Goal: Task Accomplishment & Management: Use online tool/utility

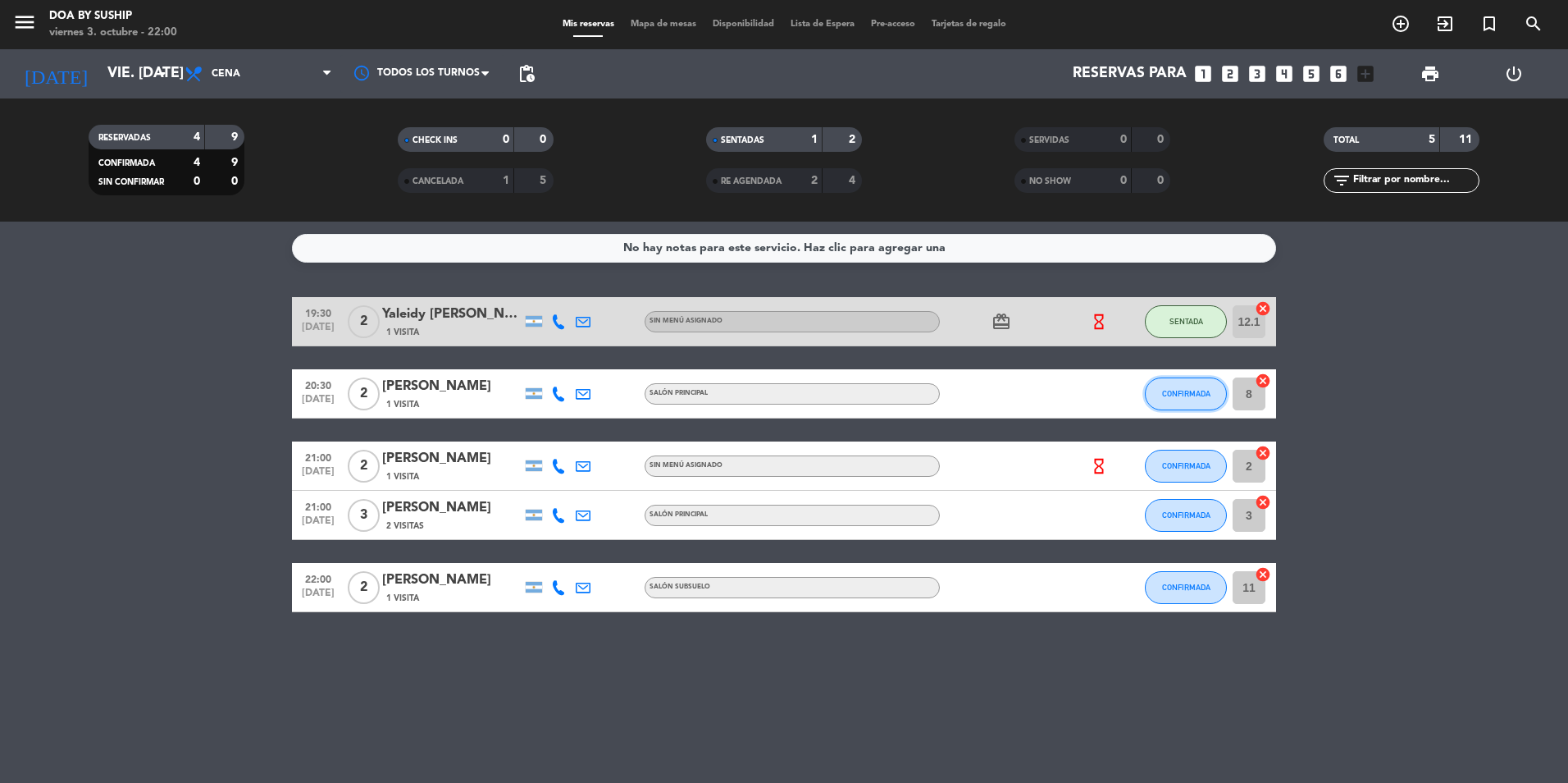
click at [1185, 391] on span "CONFIRMADA" at bounding box center [1187, 393] width 49 height 9
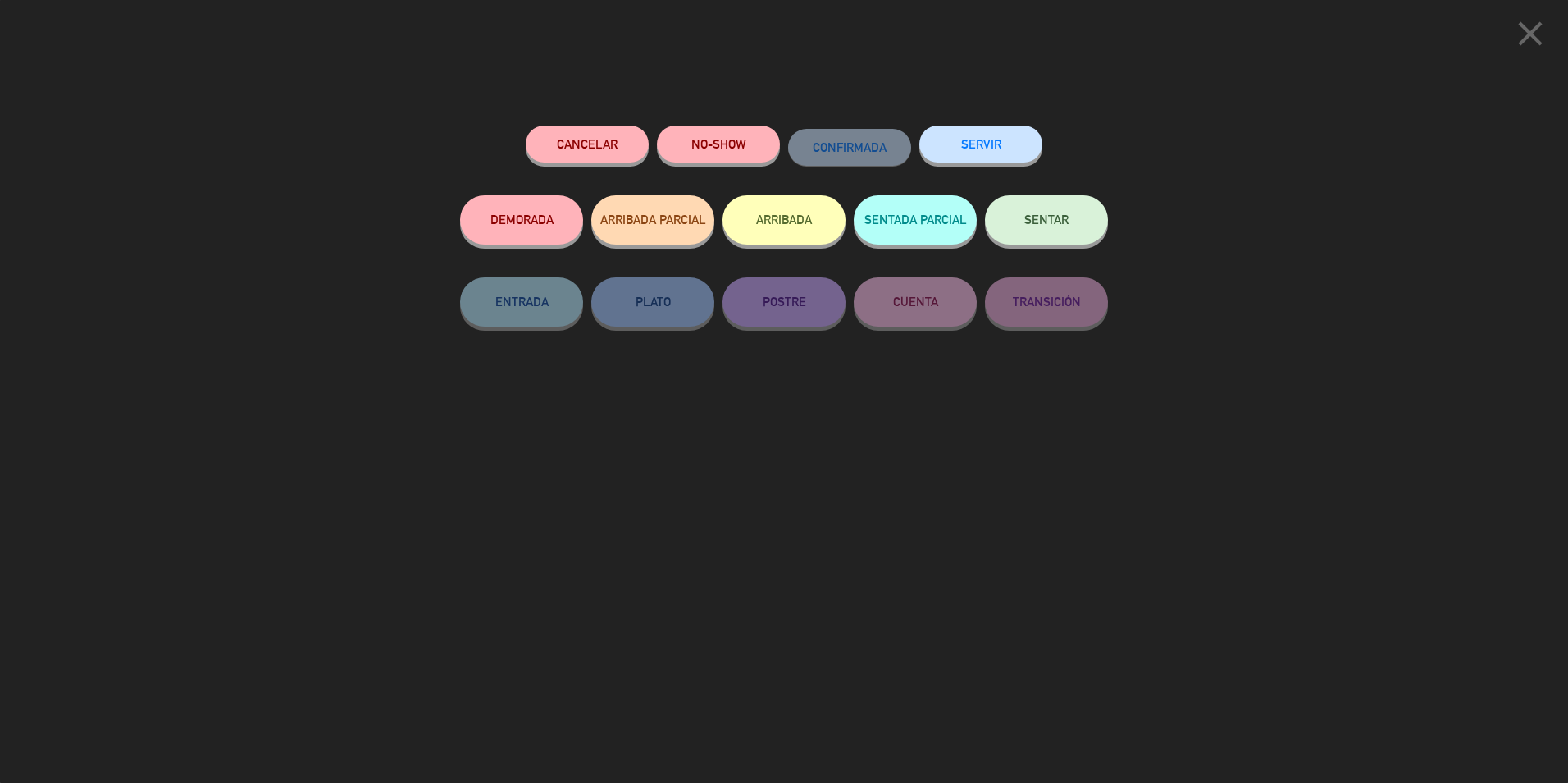
click at [970, 143] on button "SERVIR" at bounding box center [981, 144] width 123 height 37
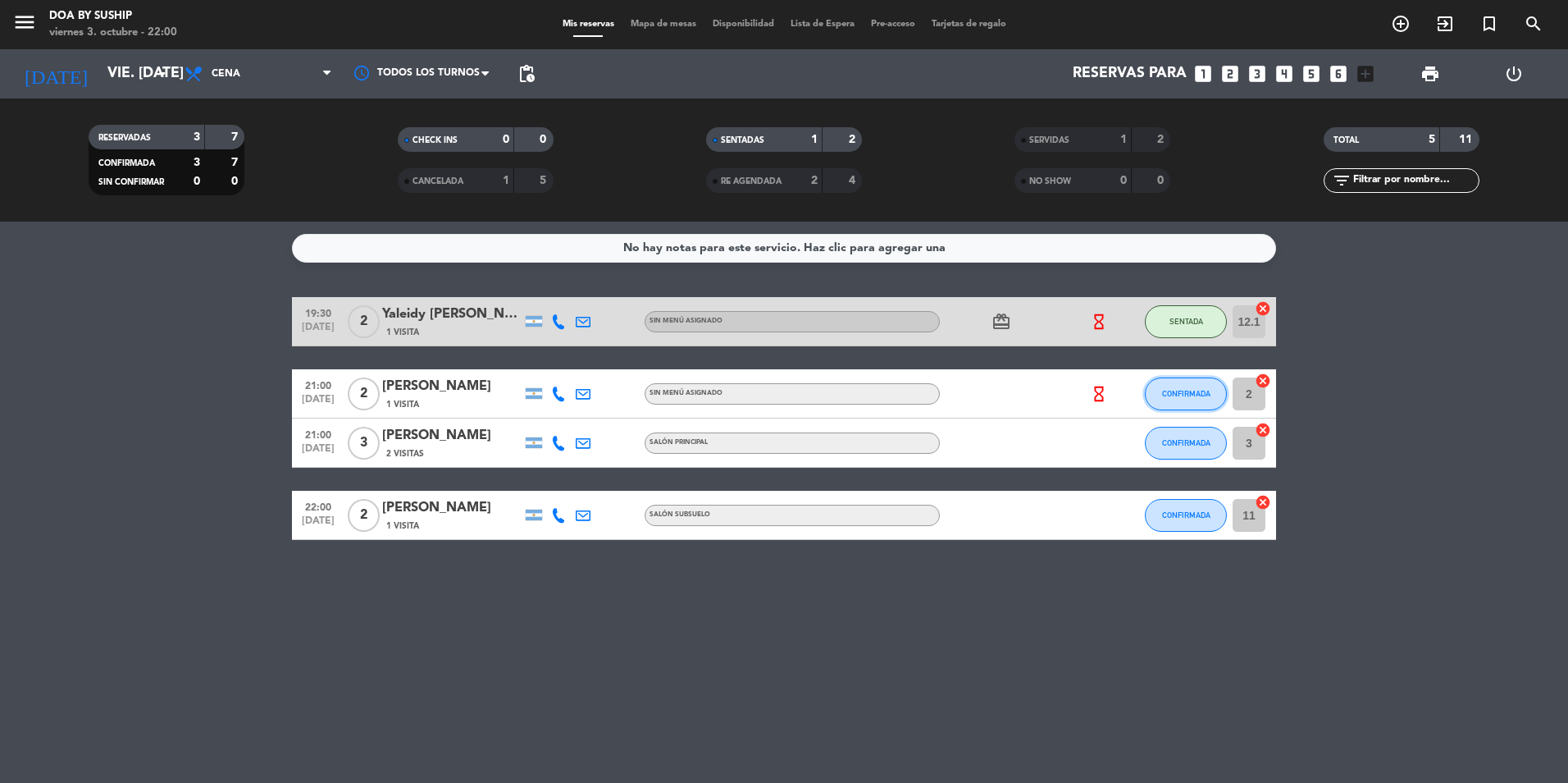
click at [1174, 394] on span "CONFIRMADA" at bounding box center [1187, 393] width 49 height 9
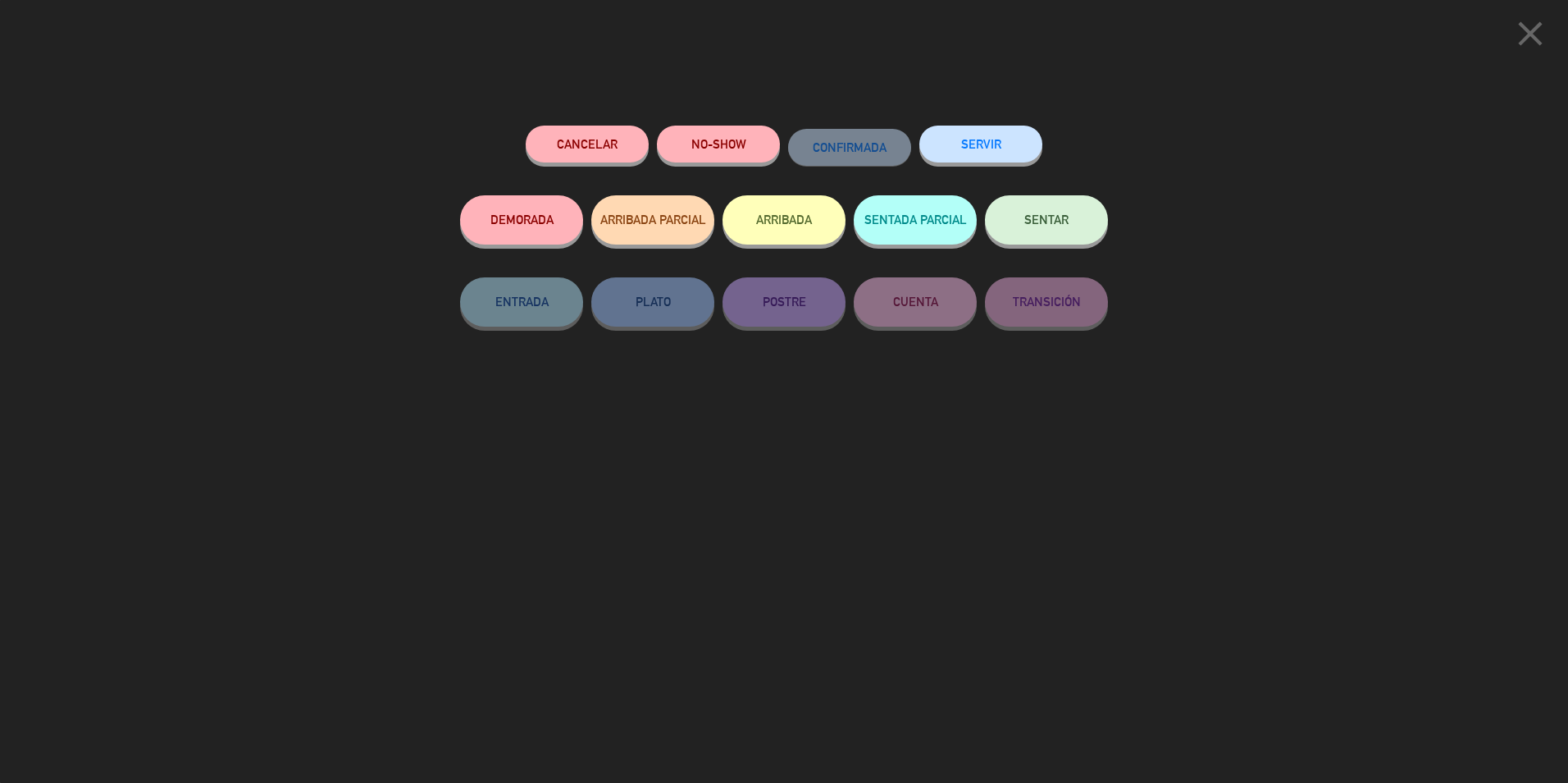
click at [1047, 223] on span "SENTAR" at bounding box center [1045, 219] width 44 height 14
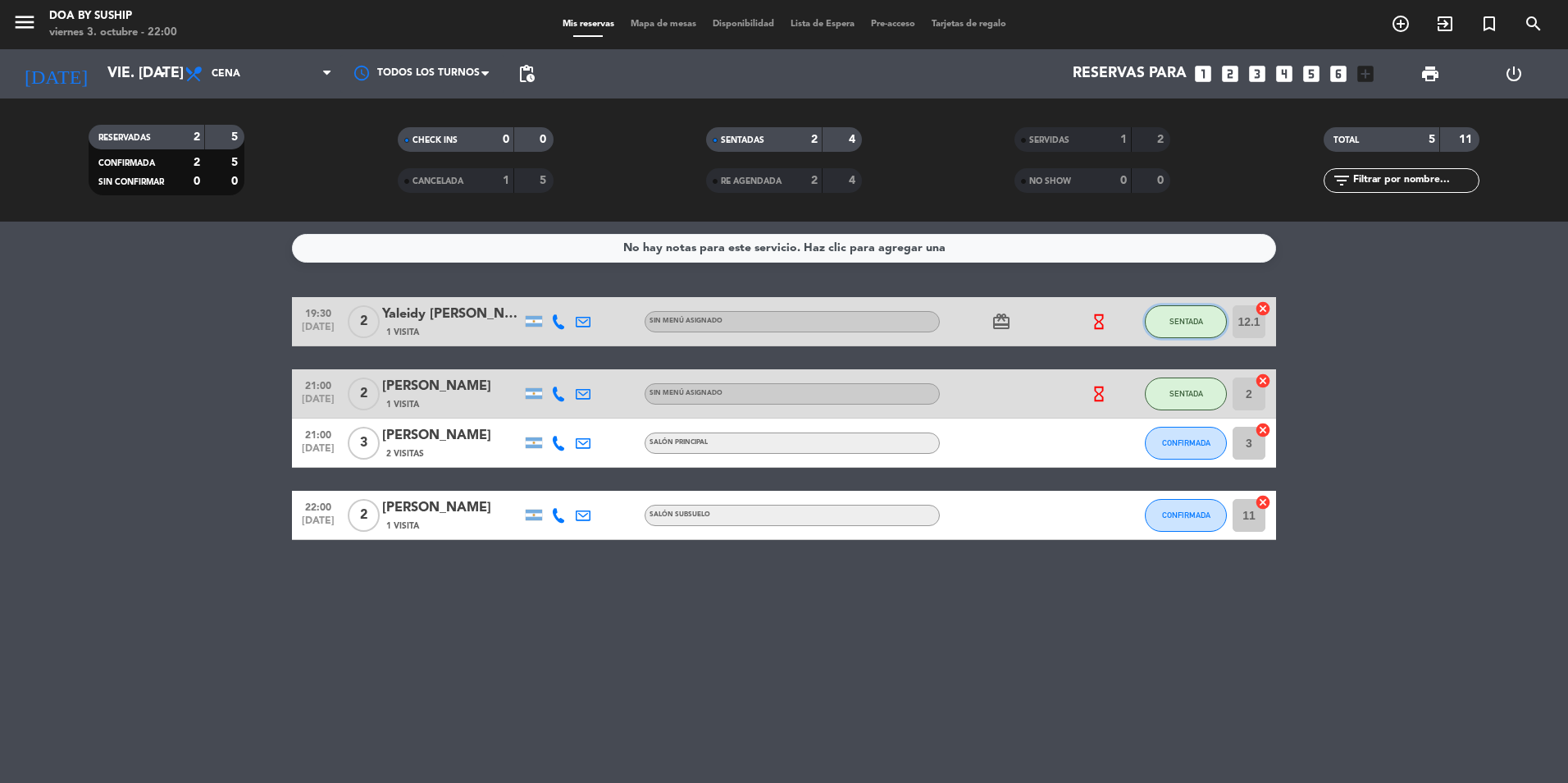
click at [1186, 319] on span "SENTADA" at bounding box center [1186, 321] width 33 height 9
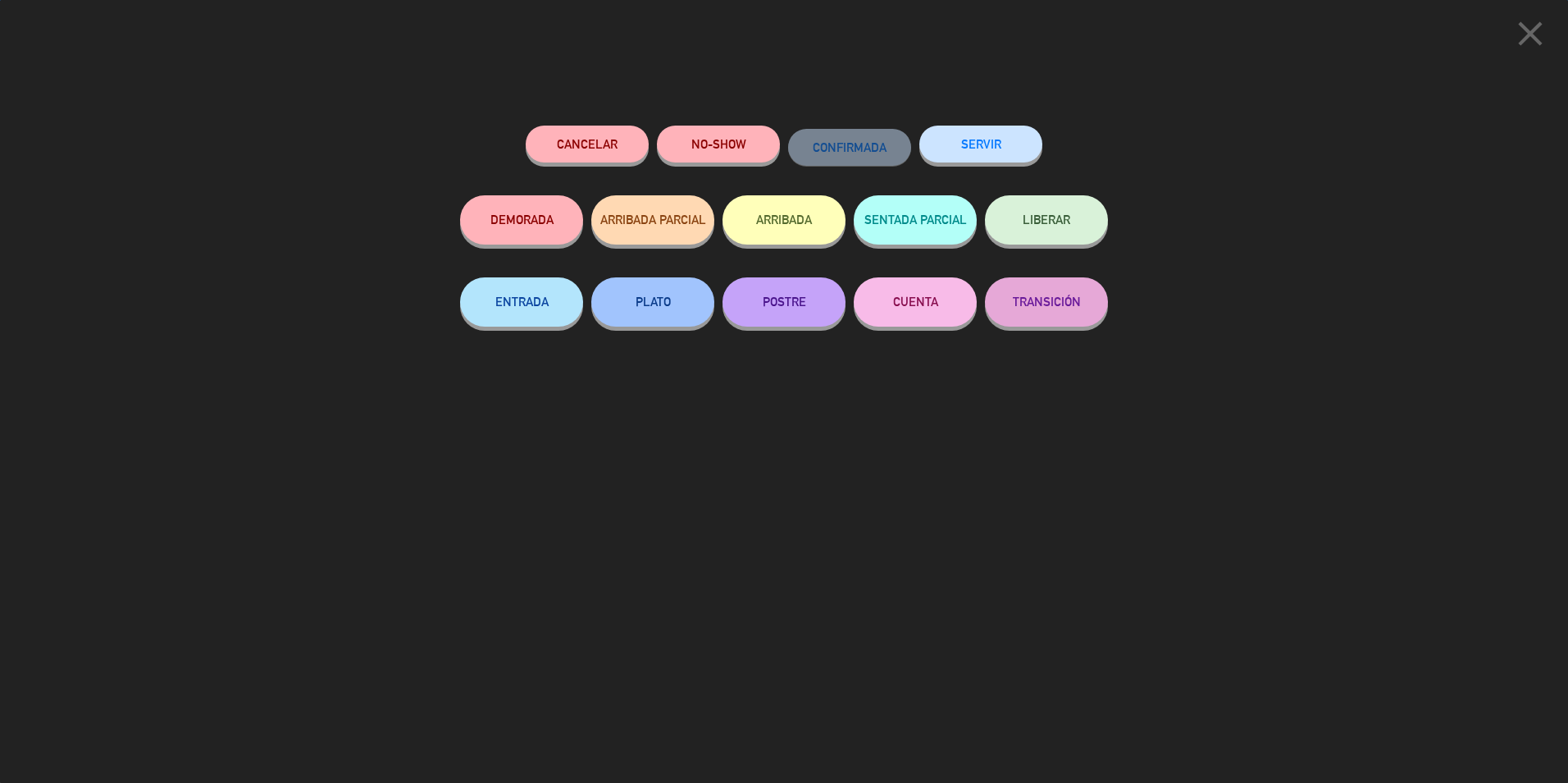
click at [991, 146] on button "SERVIR" at bounding box center [981, 144] width 123 height 37
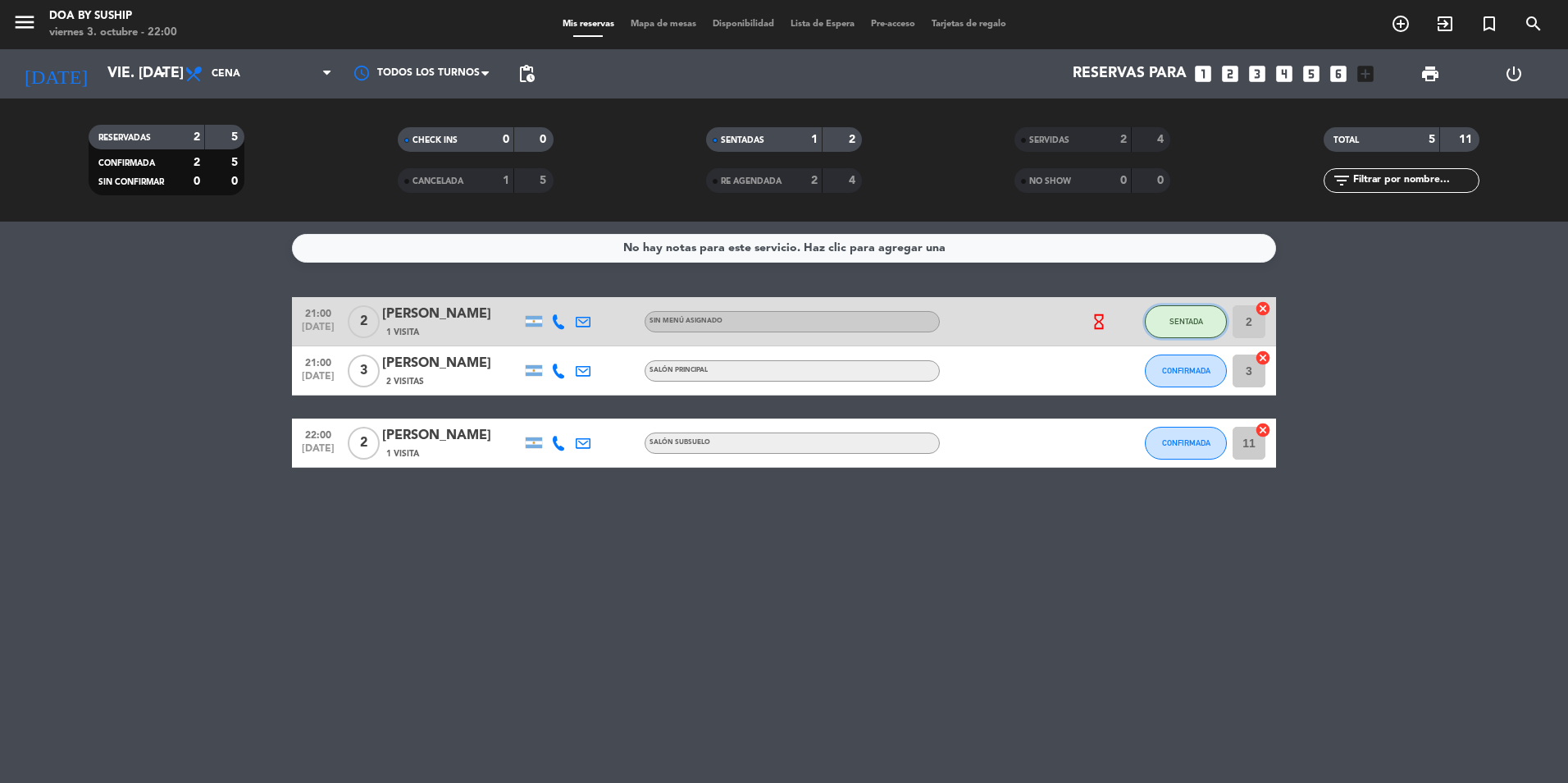
click at [1195, 315] on button "SENTADA" at bounding box center [1186, 322] width 82 height 33
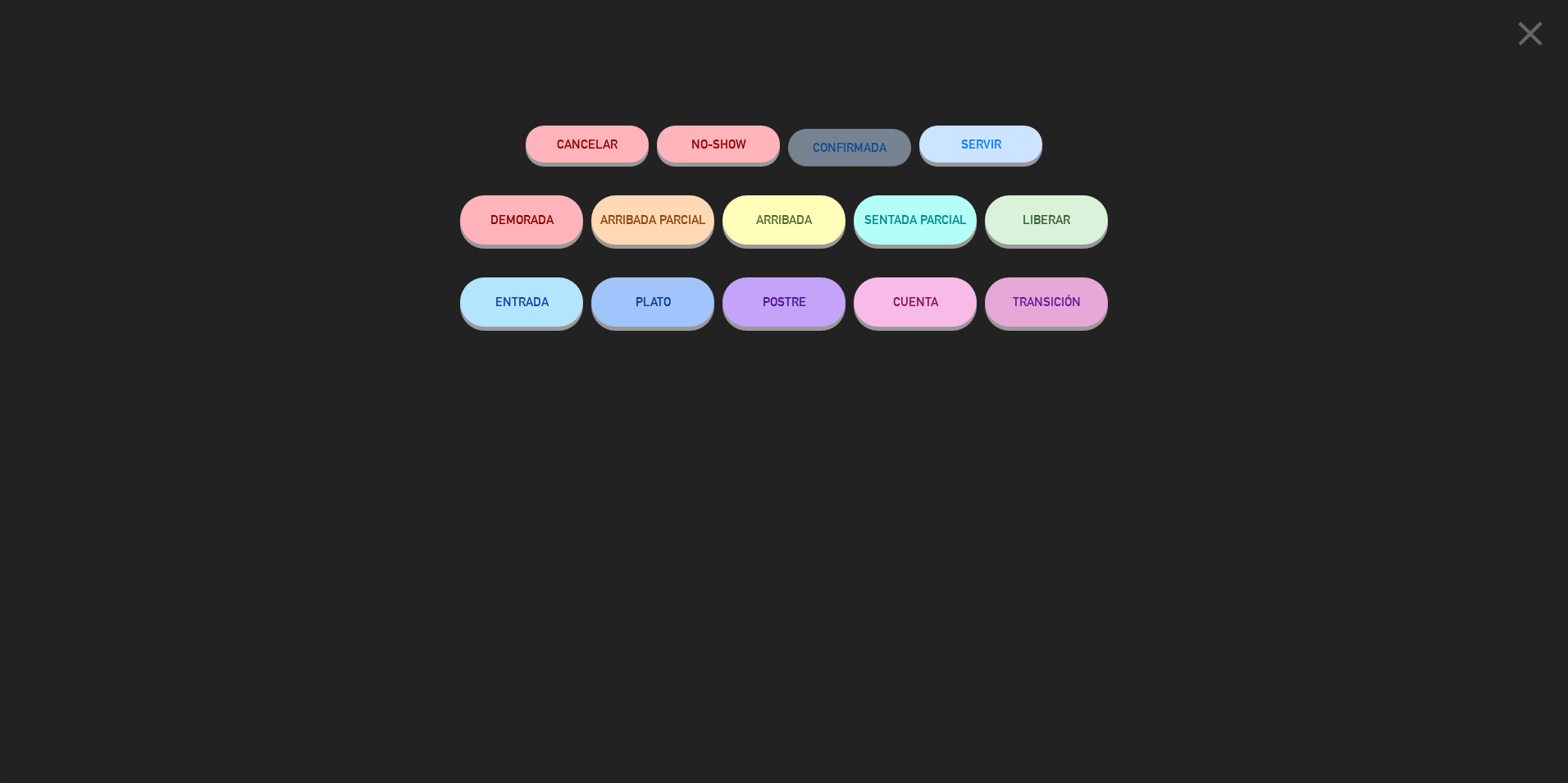
click at [965, 141] on button "SERVIR" at bounding box center [981, 144] width 123 height 37
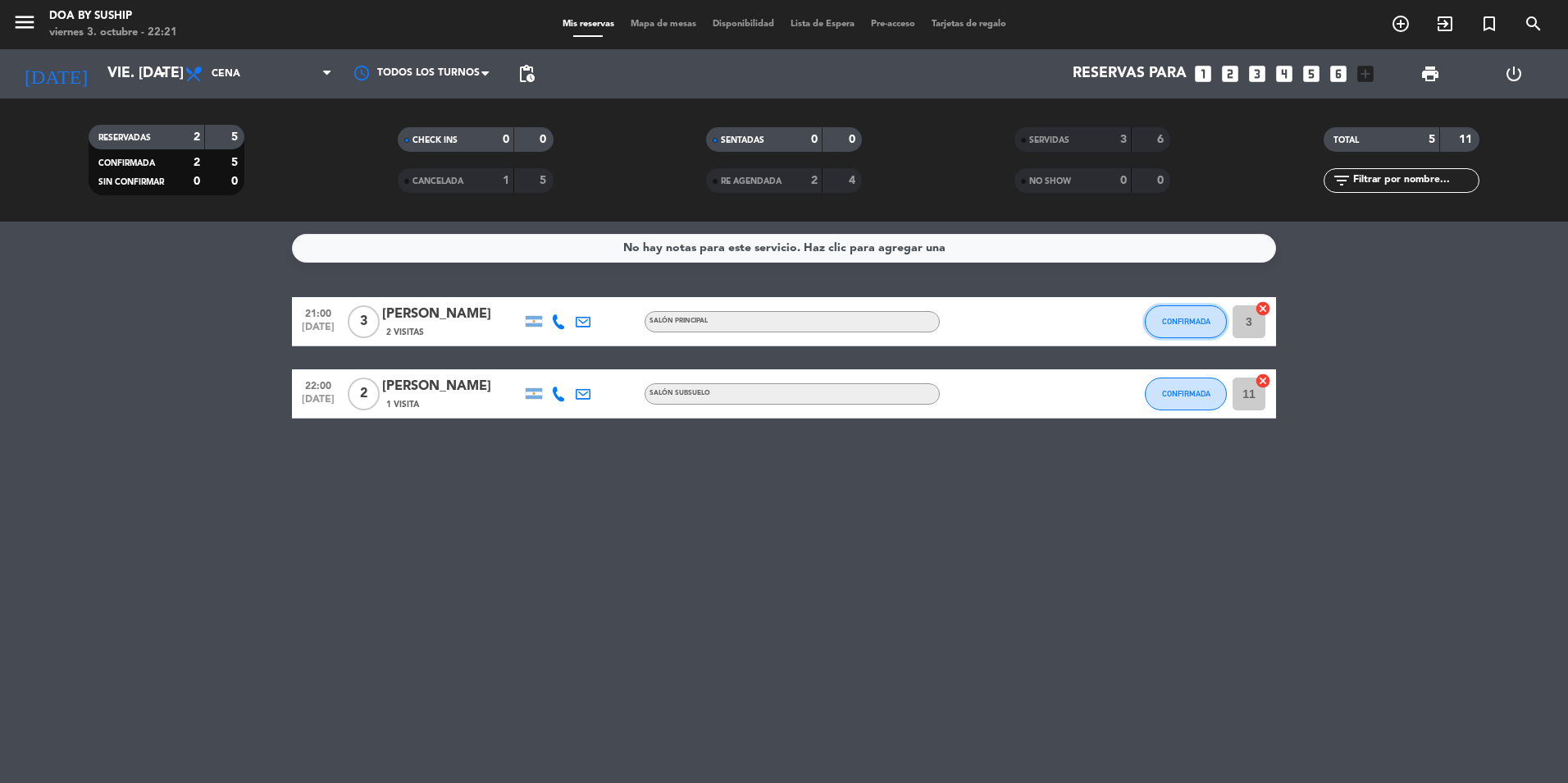
click at [1188, 325] on span "CONFIRMADA" at bounding box center [1187, 321] width 49 height 9
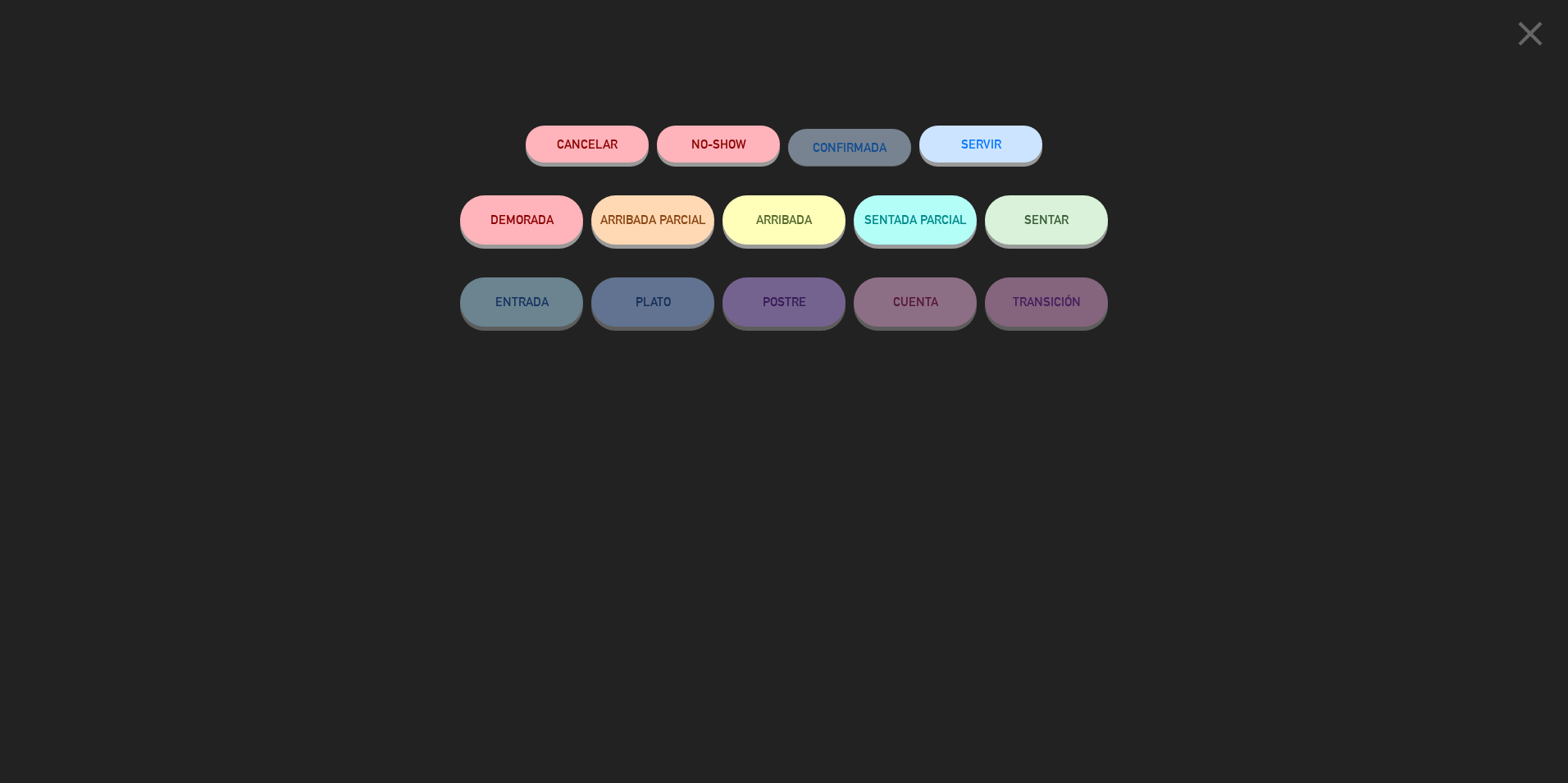
click at [997, 143] on button "SERVIR" at bounding box center [981, 144] width 123 height 37
